Goal: Task Accomplishment & Management: Manage account settings

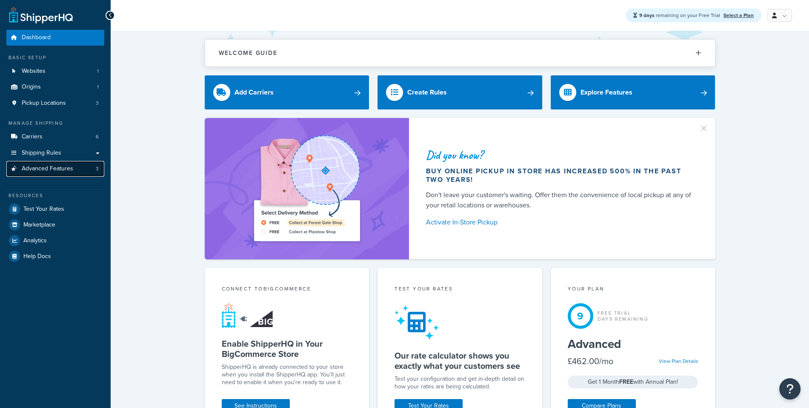
click at [70, 171] on span "Advanced Features" at bounding box center [47, 168] width 51 height 7
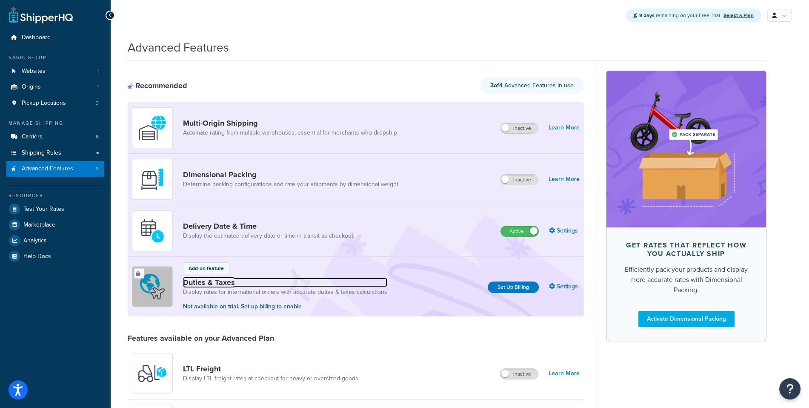
click at [219, 277] on link "Duties & Taxes" at bounding box center [285, 281] width 204 height 9
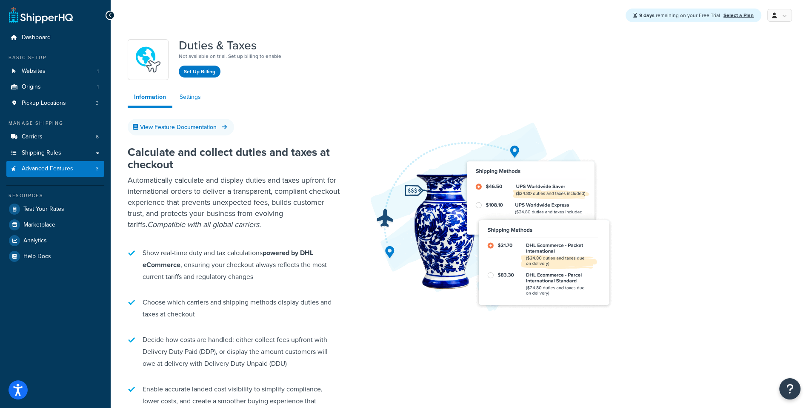
click at [194, 103] on link "Settings" at bounding box center [190, 96] width 34 height 17
select select "US"
select select "false"
select select "AVERAGE"
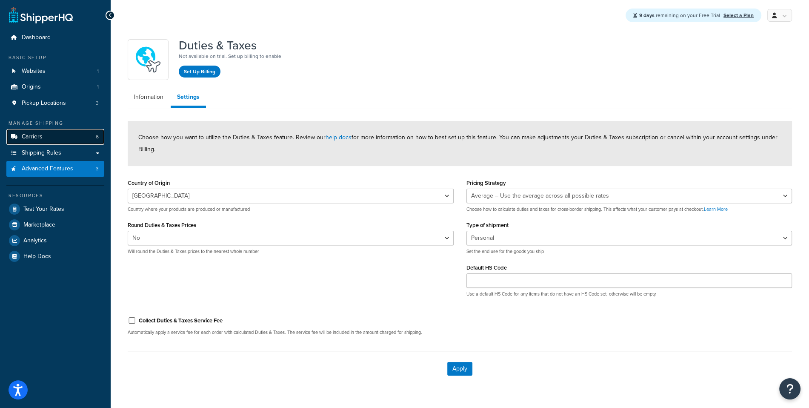
click at [79, 137] on link "Carriers 6" at bounding box center [55, 137] width 98 height 16
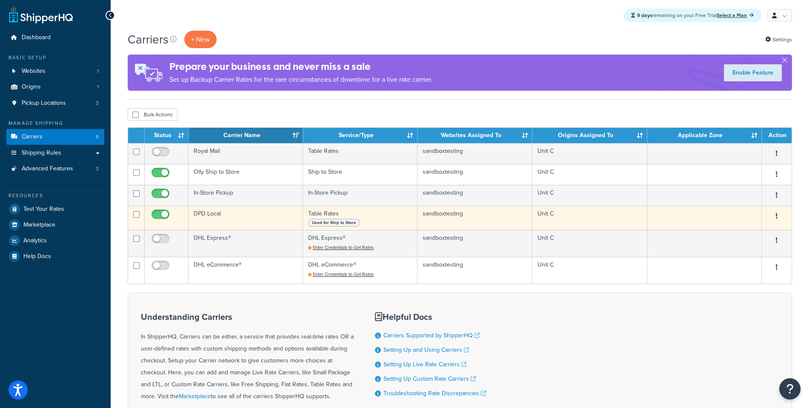
click at [234, 214] on td "DPD Local" at bounding box center [245, 218] width 114 height 24
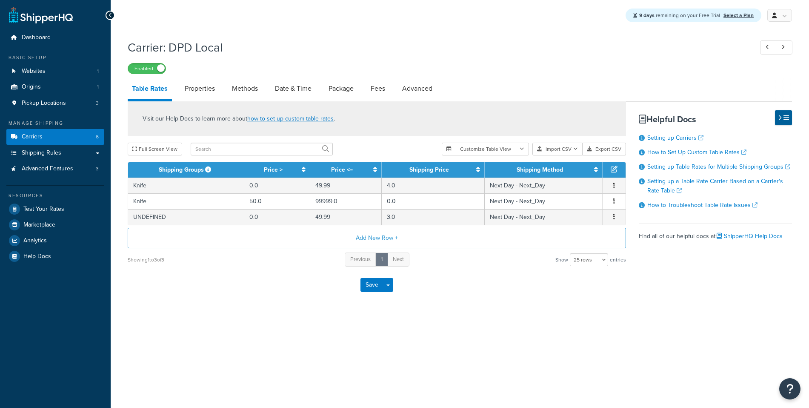
select select "25"
click at [415, 93] on link "Advanced" at bounding box center [417, 88] width 39 height 20
select select "false"
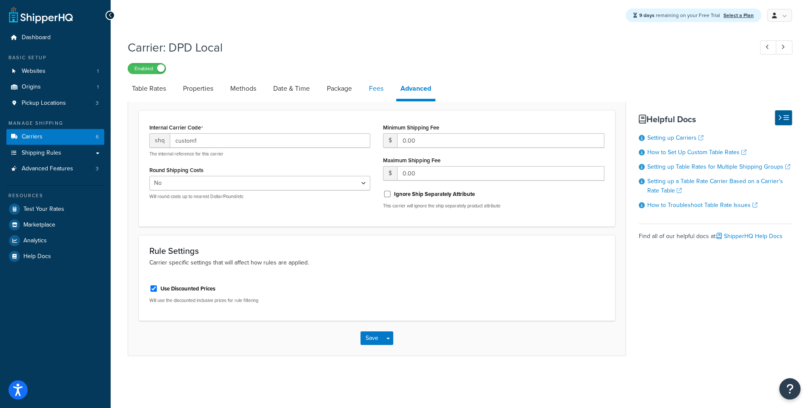
click at [369, 93] on link "Fees" at bounding box center [376, 88] width 23 height 20
select select "AFTER"
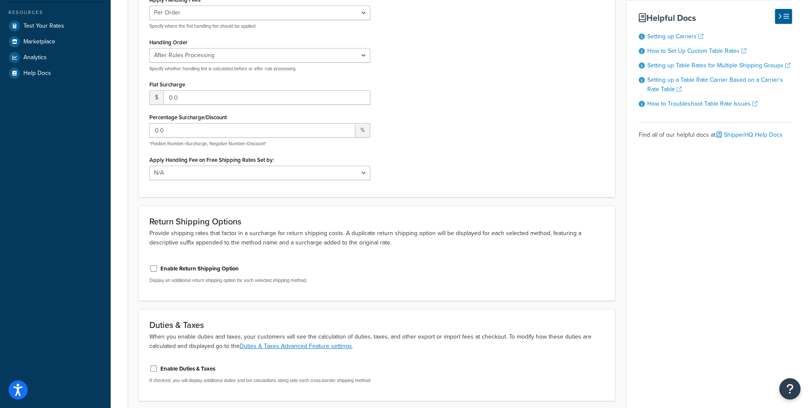
scroll to position [253, 0]
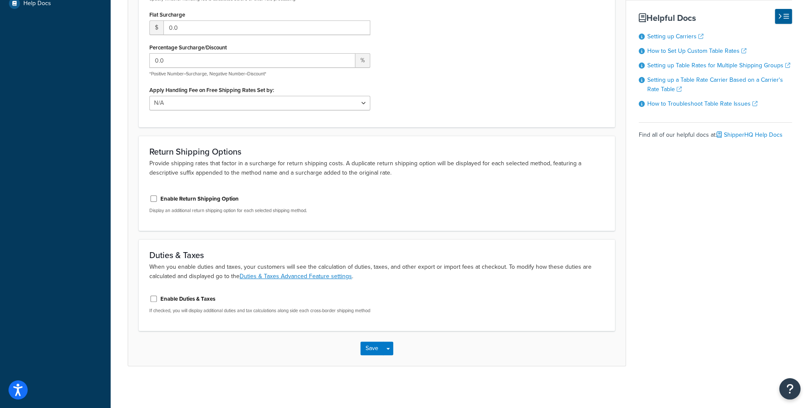
click at [203, 299] on label "Enable Duties & Taxes" at bounding box center [187, 299] width 55 height 8
click at [158, 299] on input "Enable Duties & Taxes" at bounding box center [153, 298] width 9 height 6
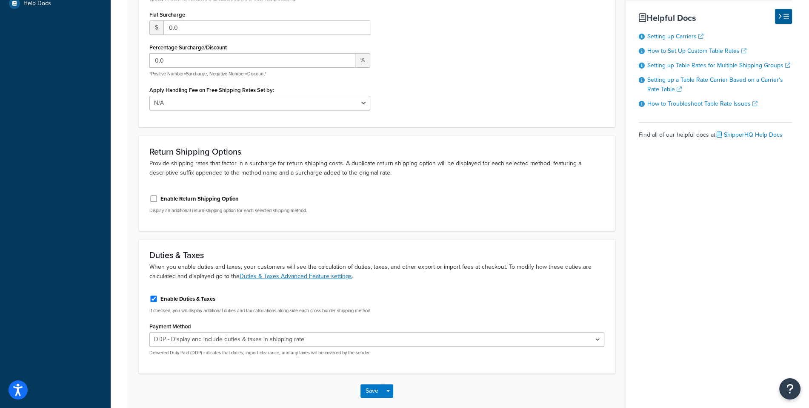
click at [203, 299] on label "Enable Duties & Taxes" at bounding box center [187, 299] width 55 height 8
click at [158, 299] on input "Enable Duties & Taxes" at bounding box center [153, 298] width 9 height 6
checkbox input "false"
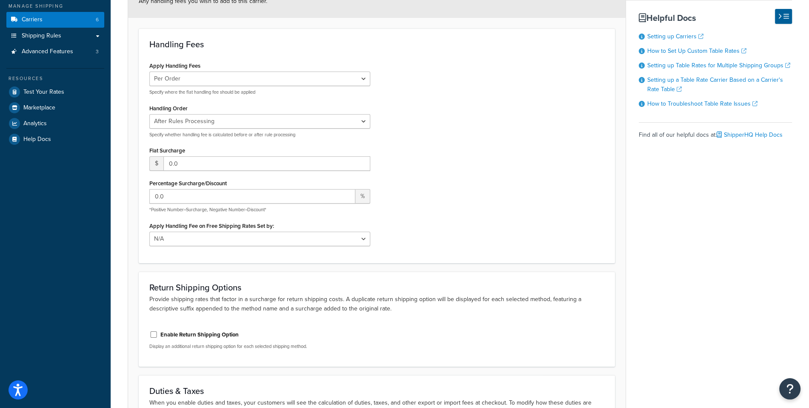
scroll to position [0, 0]
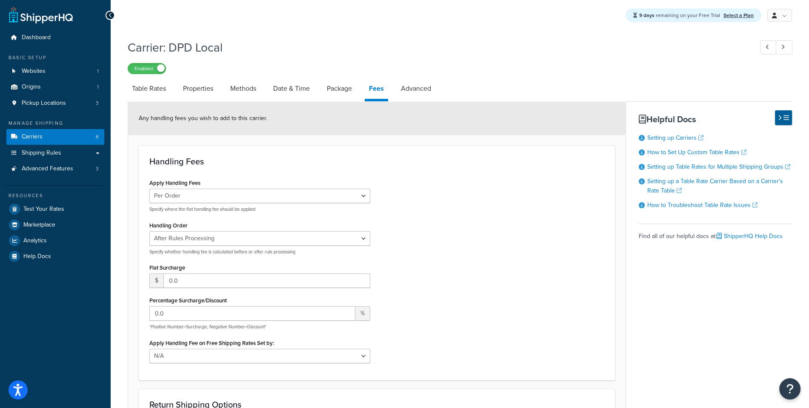
click at [52, 217] on div "Resources Test Your Rates Marketplace Analytics Help Docs" at bounding box center [55, 224] width 98 height 79
click at [50, 209] on span "Test Your Rates" at bounding box center [43, 209] width 41 height 7
click at [200, 94] on link "Properties" at bounding box center [198, 88] width 39 height 20
